Goal: Check status: Check status

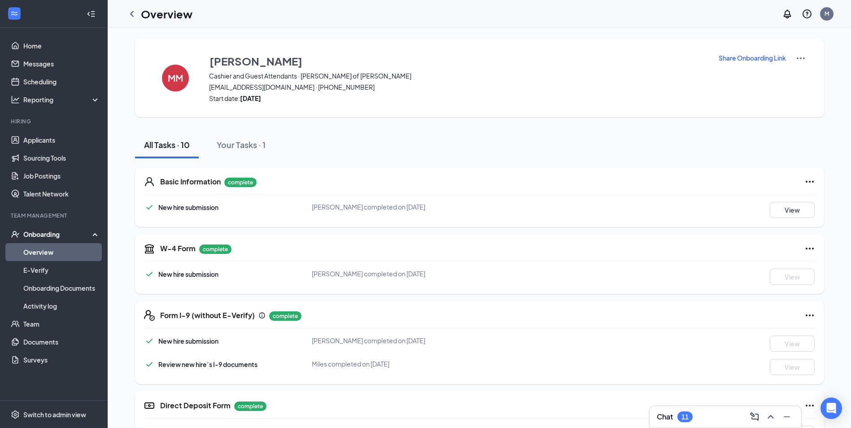
drag, startPoint x: 0, startPoint y: 0, endPoint x: 45, endPoint y: 248, distance: 252.6
click at [45, 248] on link "Overview" at bounding box center [61, 252] width 77 height 18
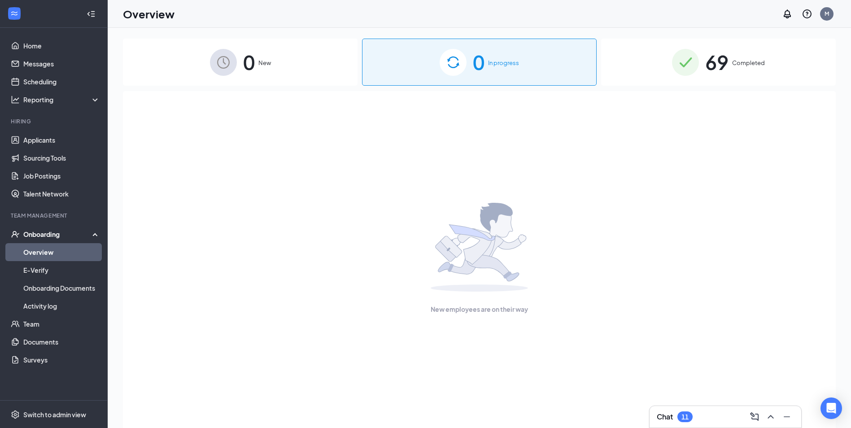
click at [551, 59] on div "0 In progress" at bounding box center [479, 62] width 235 height 47
click at [708, 50] on span "69" at bounding box center [716, 62] width 23 height 31
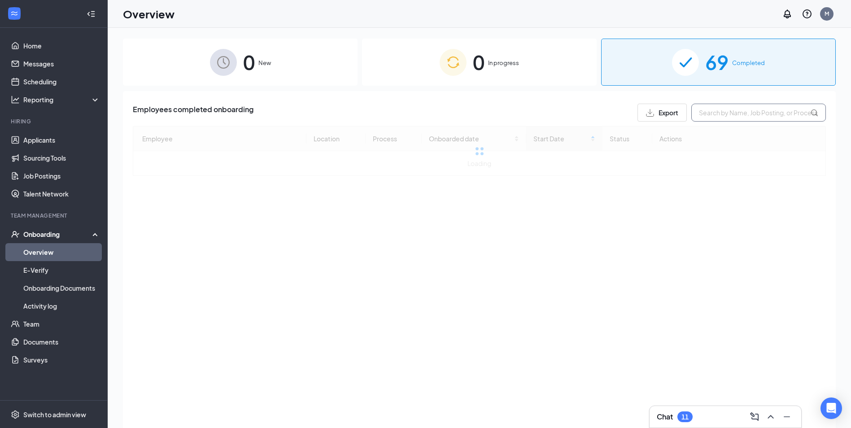
click at [755, 111] on input "text" at bounding box center [758, 113] width 135 height 18
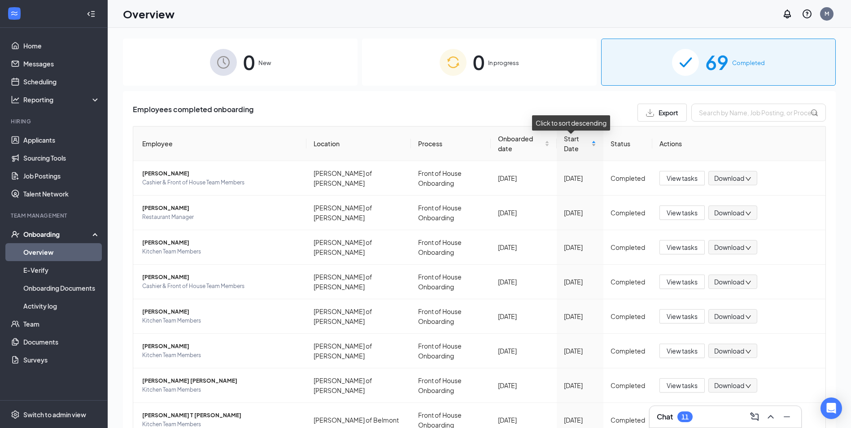
click at [564, 148] on span "Start Date" at bounding box center [577, 144] width 26 height 20
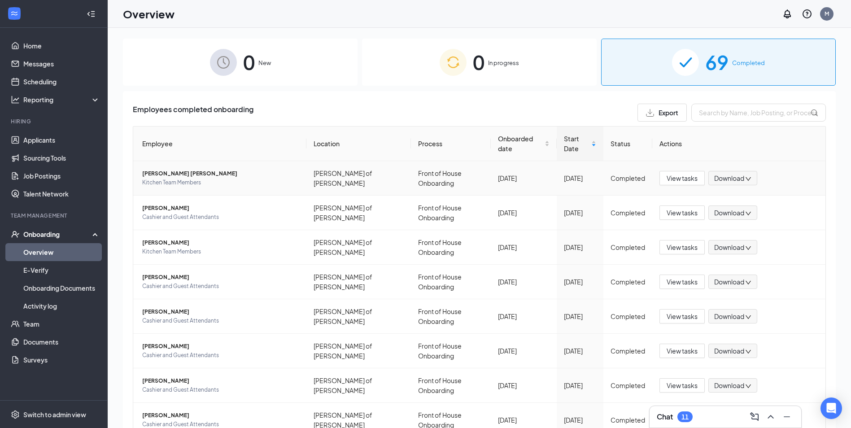
click at [174, 178] on span "Kitchen Team Members" at bounding box center [220, 182] width 157 height 9
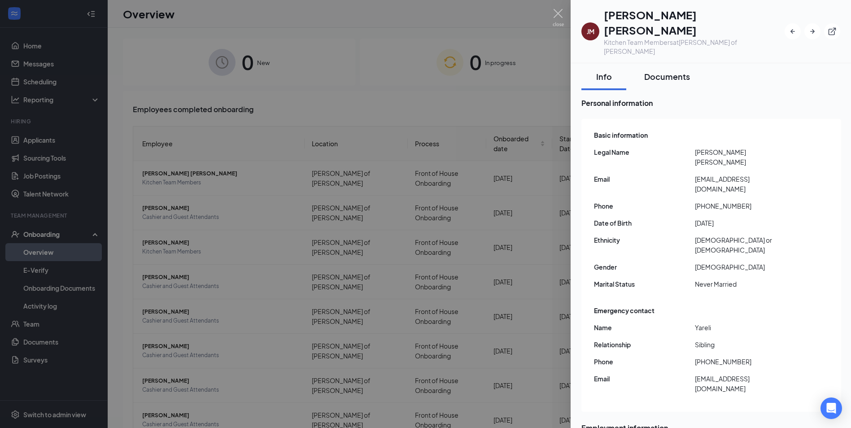
click at [663, 71] on div "Documents" at bounding box center [667, 76] width 46 height 11
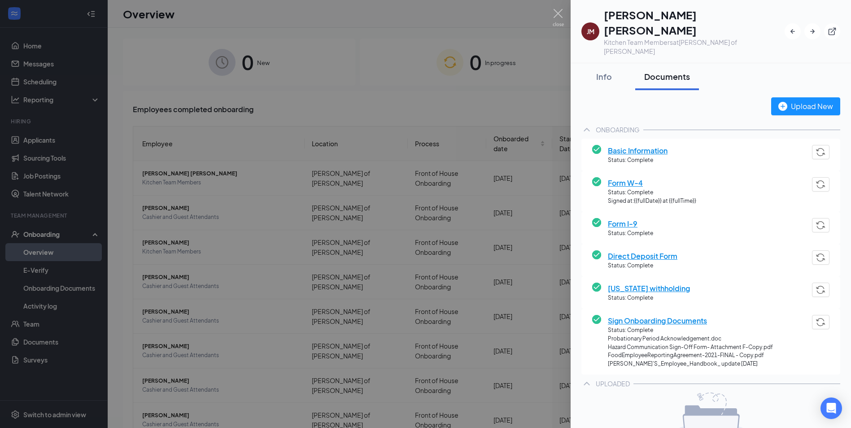
click at [555, 15] on img at bounding box center [558, 17] width 11 height 17
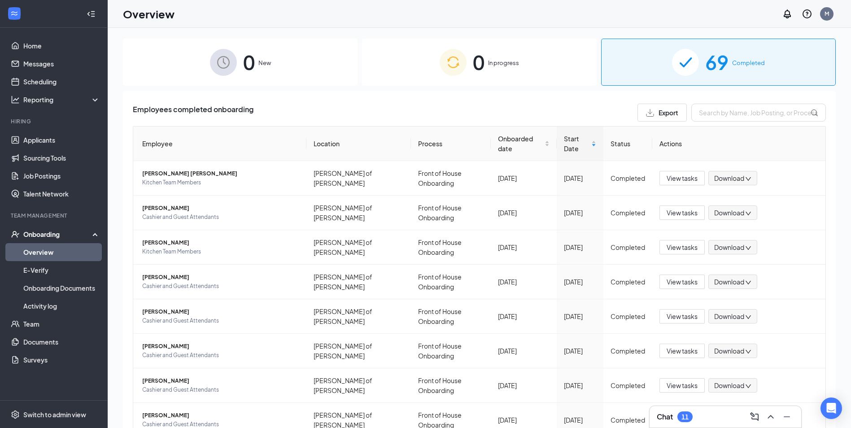
click at [465, 75] on div "0 In progress" at bounding box center [479, 62] width 235 height 47
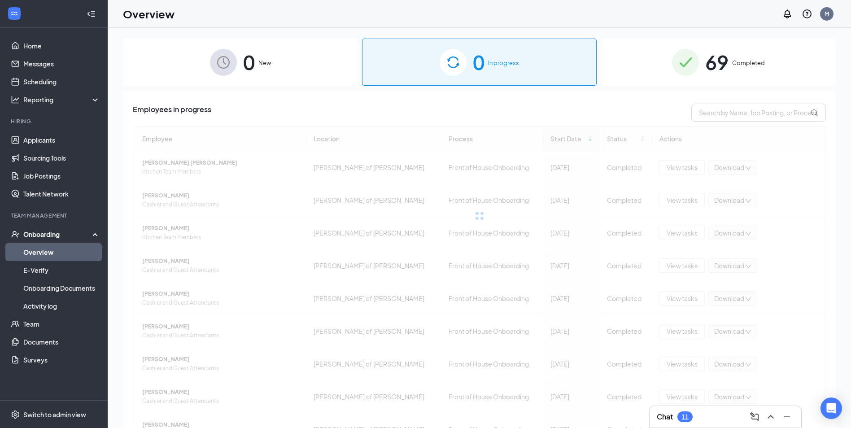
click at [262, 64] on span "New" at bounding box center [264, 62] width 13 height 9
